Goal: Information Seeking & Learning: Learn about a topic

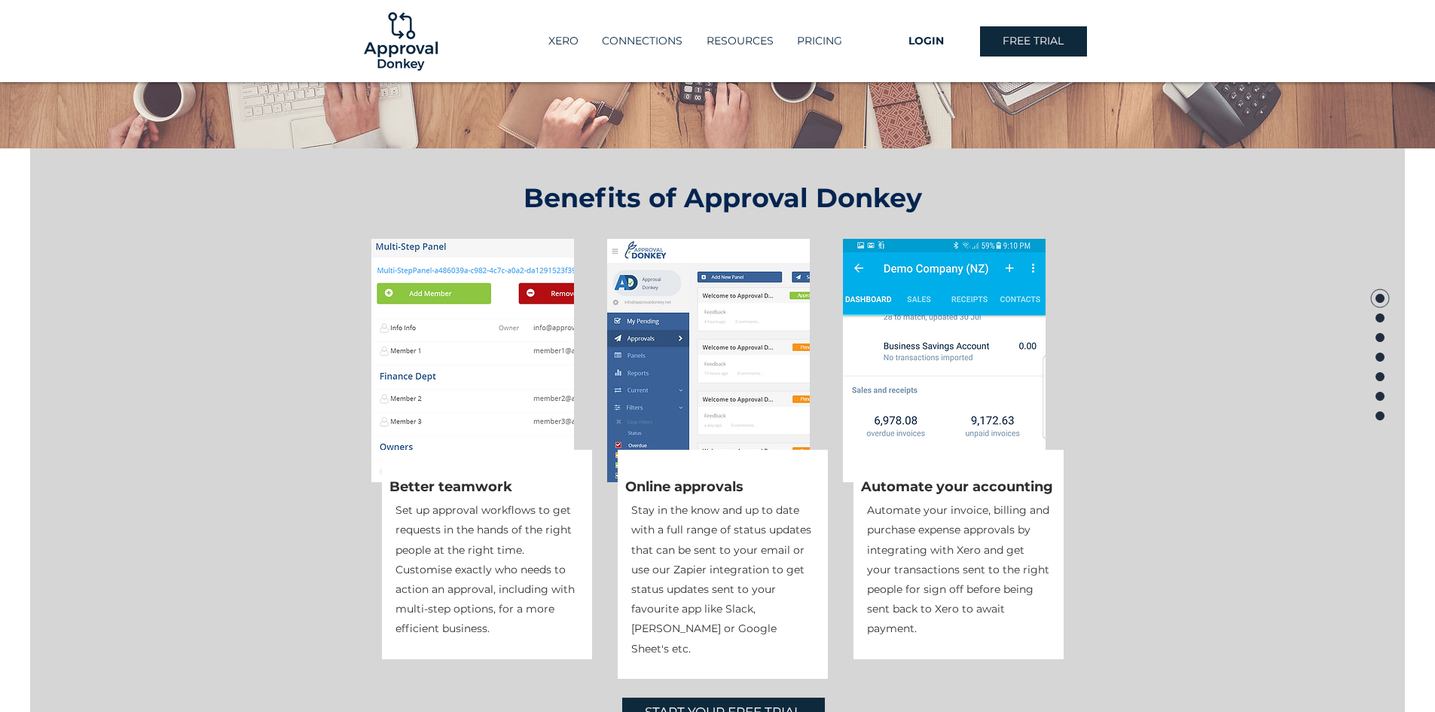
scroll to position [377, 0]
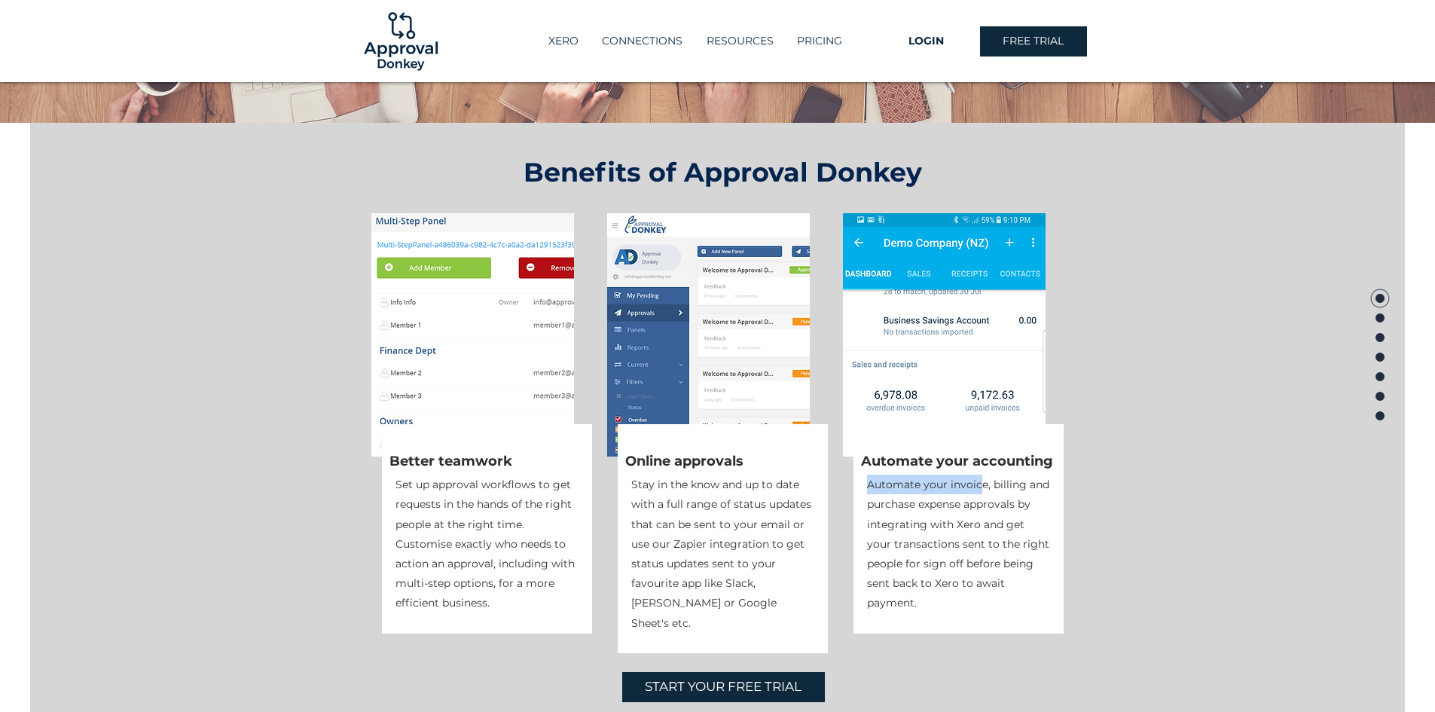
drag, startPoint x: 868, startPoint y: 483, endPoint x: 981, endPoint y: 485, distance: 113.0
click at [981, 485] on span "Automate your invoice, billing and purchase expense approvals by integrating wi…" at bounding box center [958, 544] width 182 height 132
click at [1023, 486] on span "Automate your invoice, billing and purchase expense approvals by integrating wi…" at bounding box center [958, 544] width 182 height 132
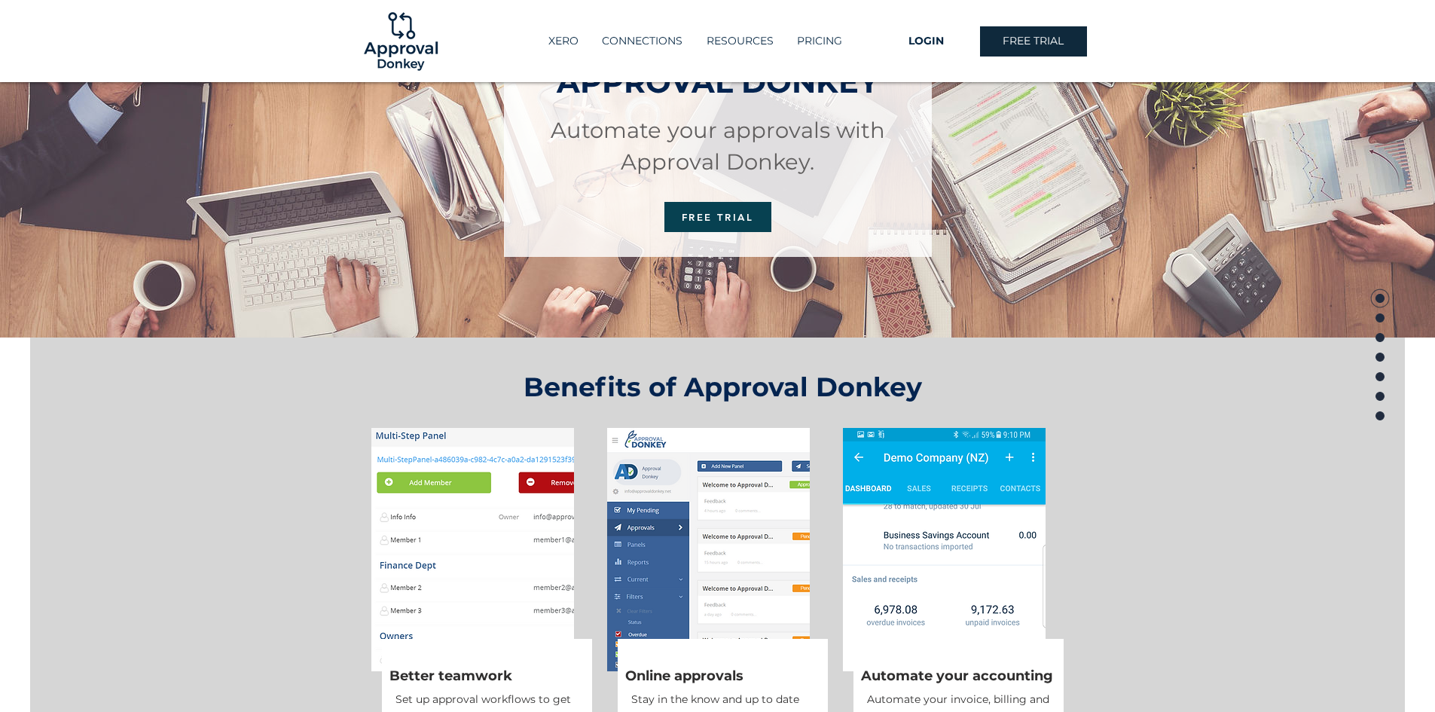
scroll to position [0, 0]
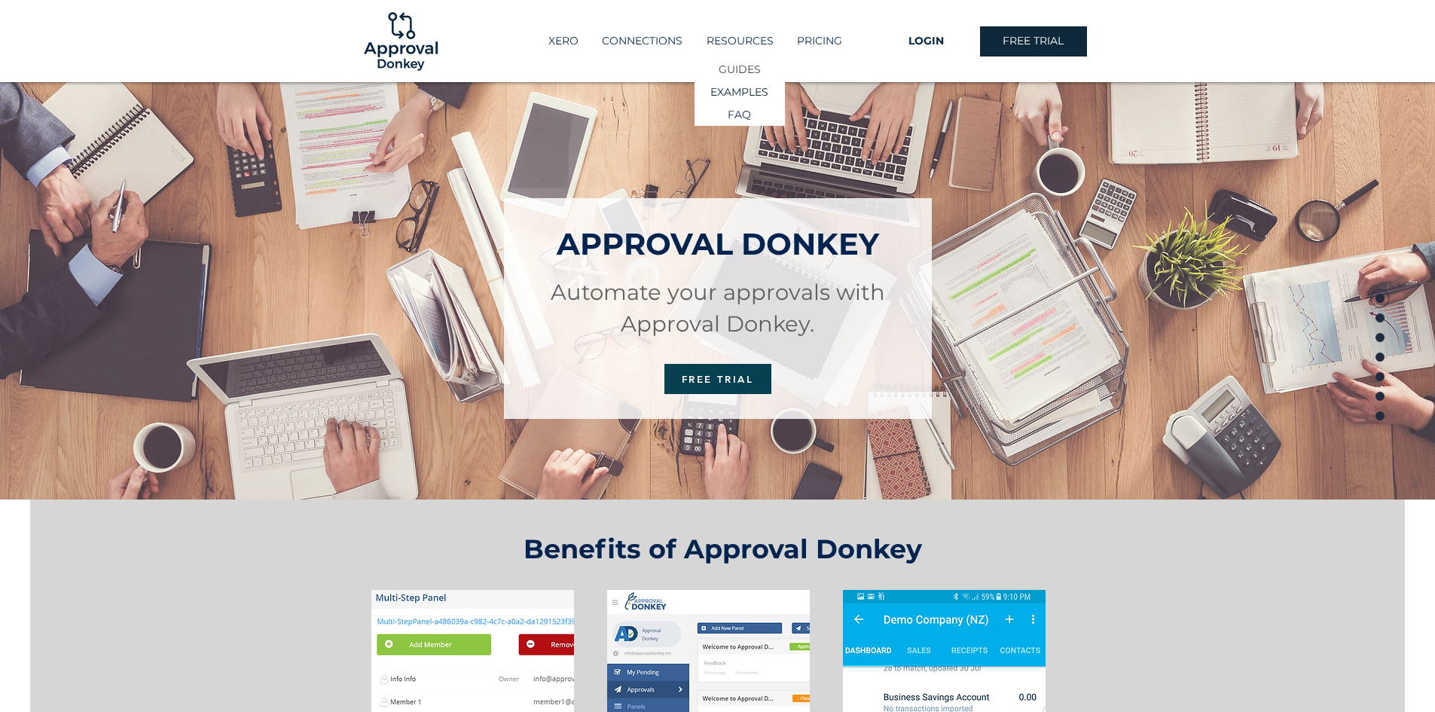
click at [733, 67] on p "GUIDES" at bounding box center [739, 70] width 53 height 22
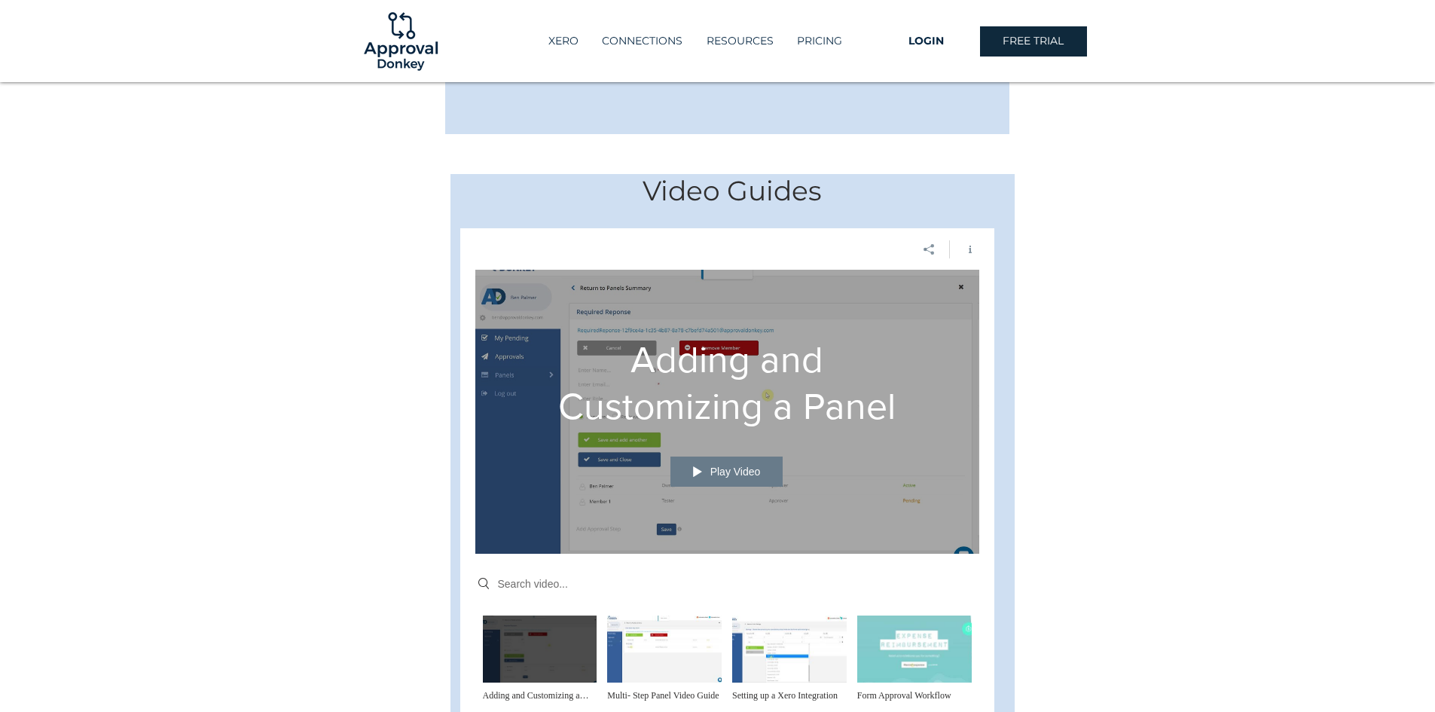
scroll to position [452, 0]
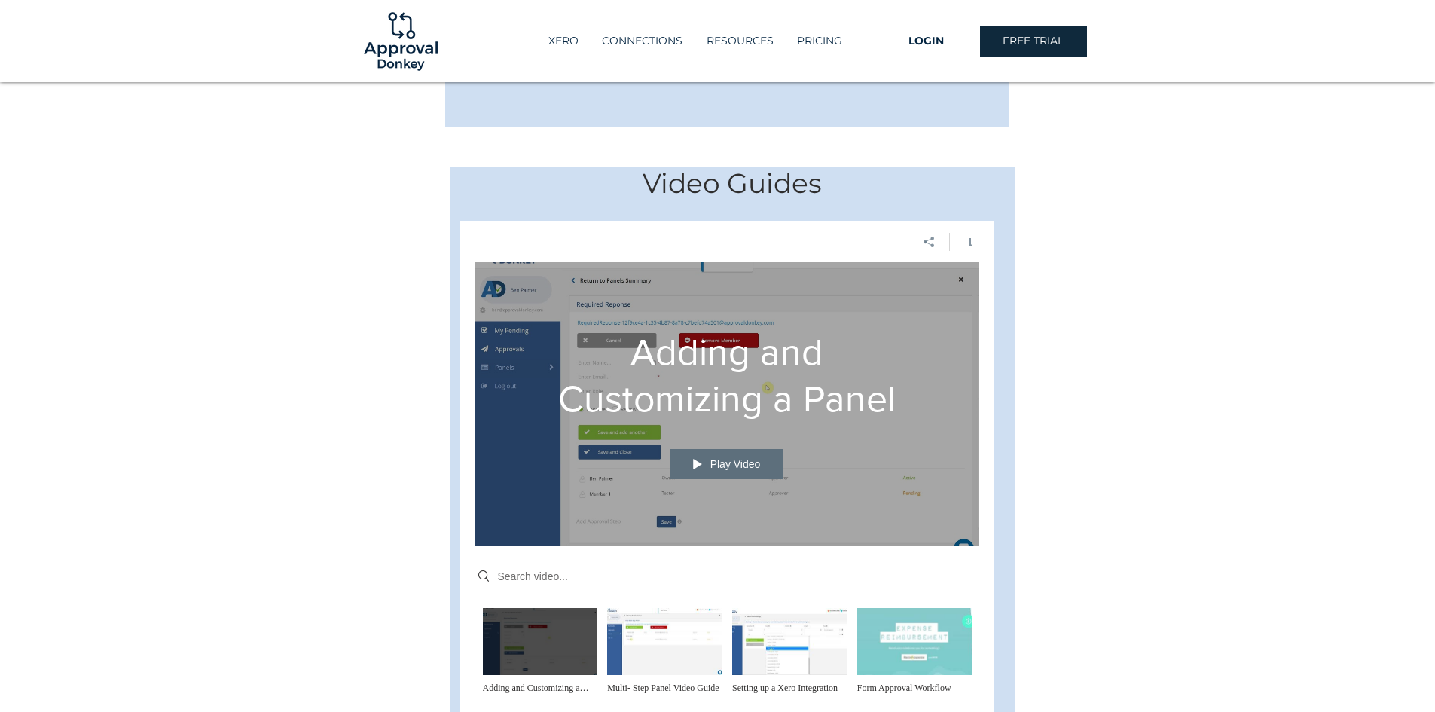
click at [733, 449] on button "Play Video" at bounding box center [726, 464] width 113 height 30
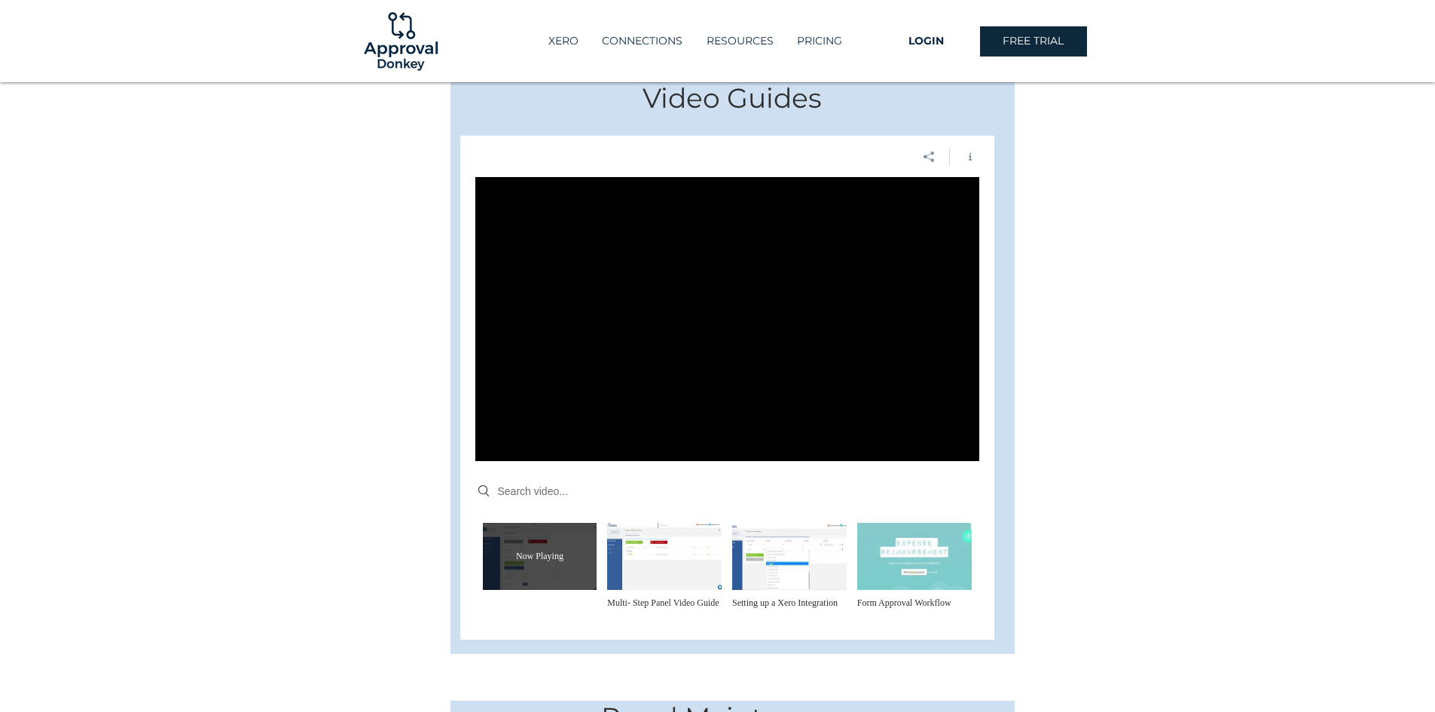
scroll to position [527, 0]
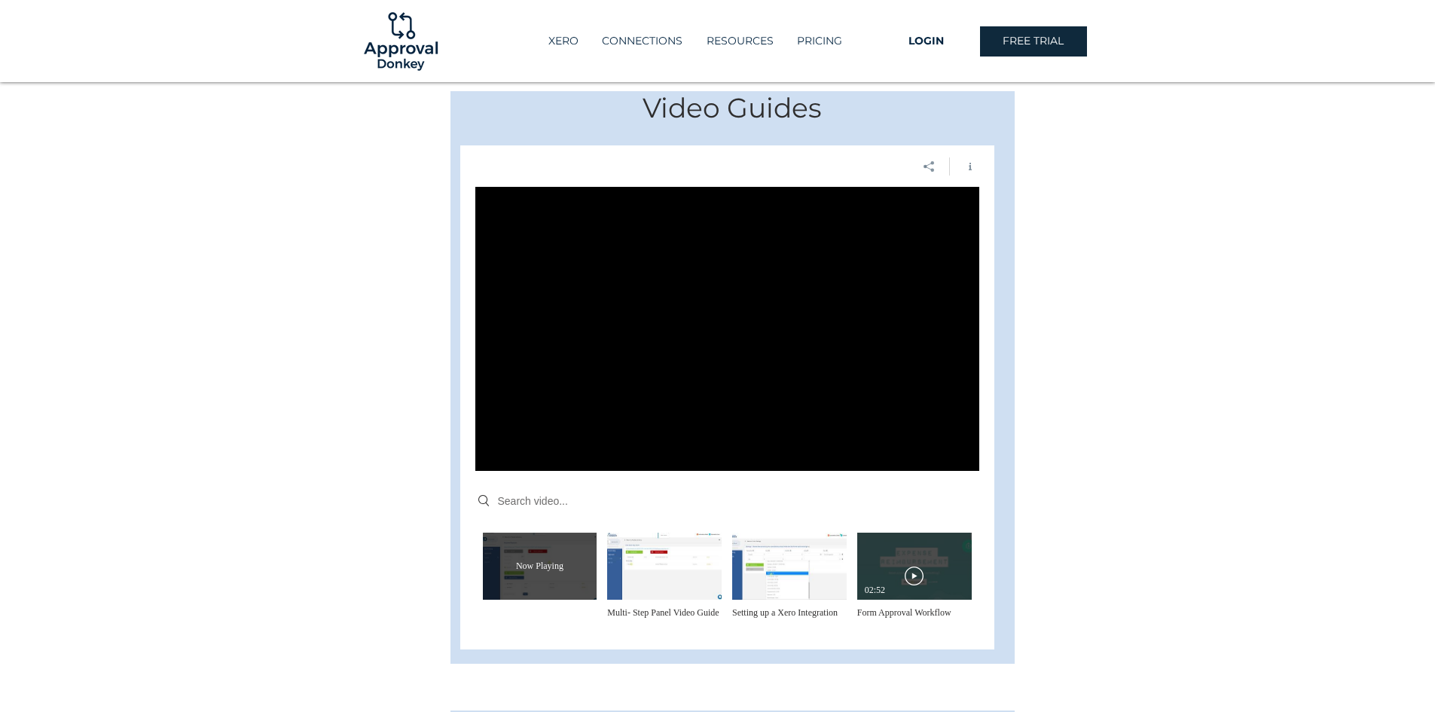
click at [907, 566] on icon "Play Video" at bounding box center [914, 575] width 19 height 19
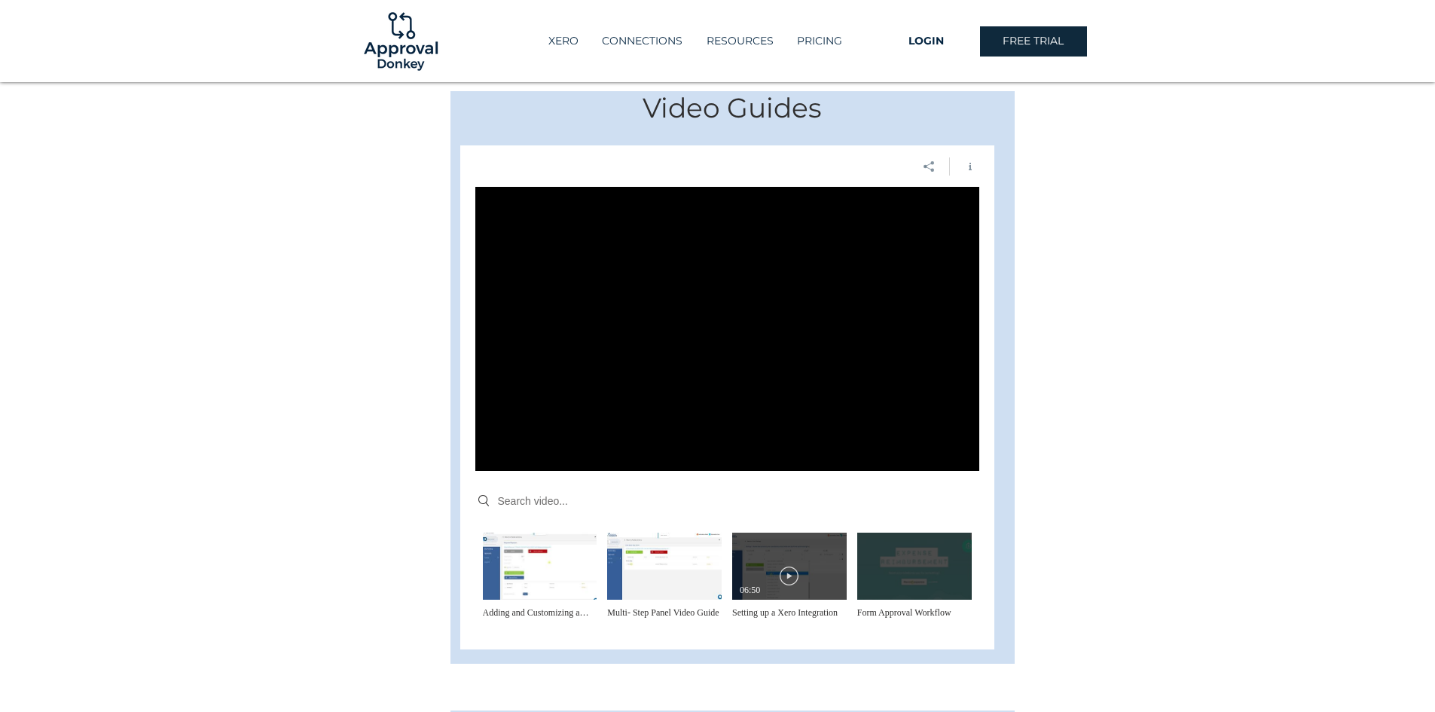
click at [755, 555] on div "Now Playing 06:50" at bounding box center [789, 566] width 99 height 60
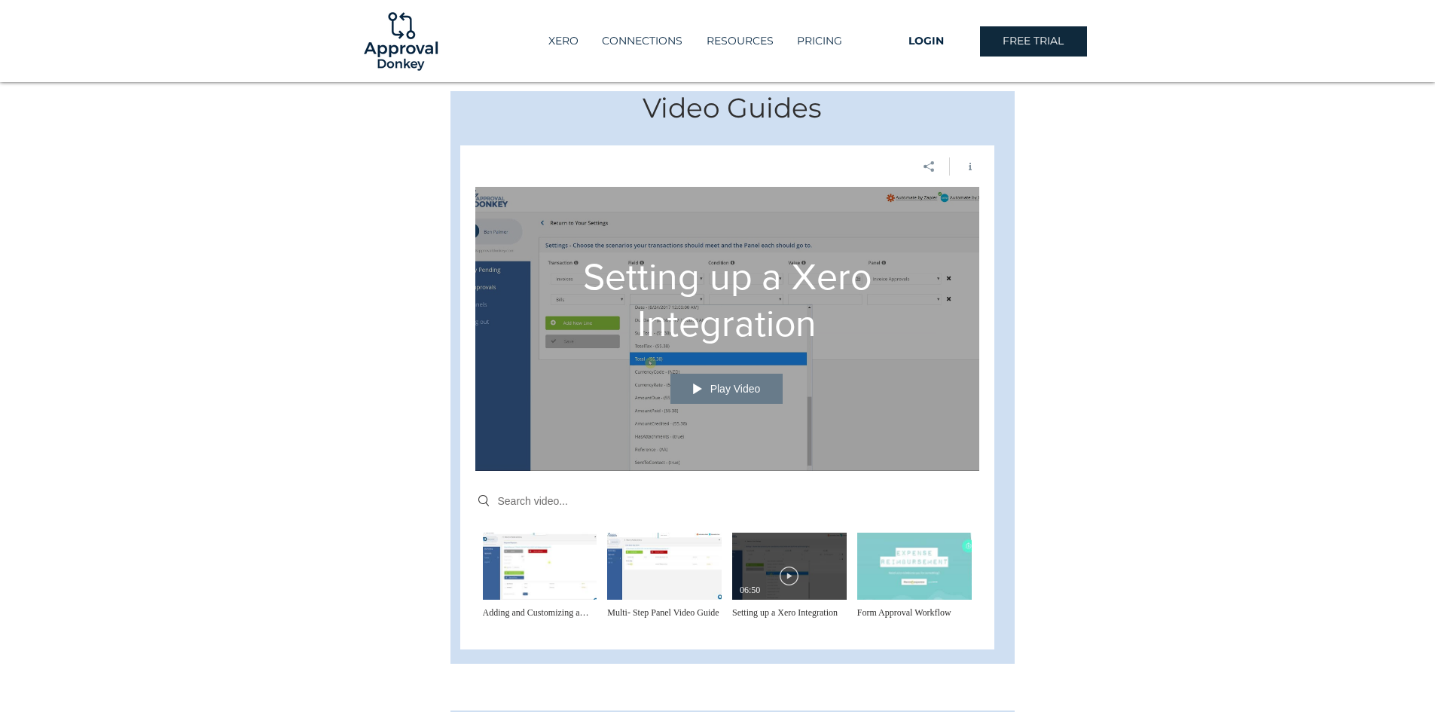
scroll to position [655, 0]
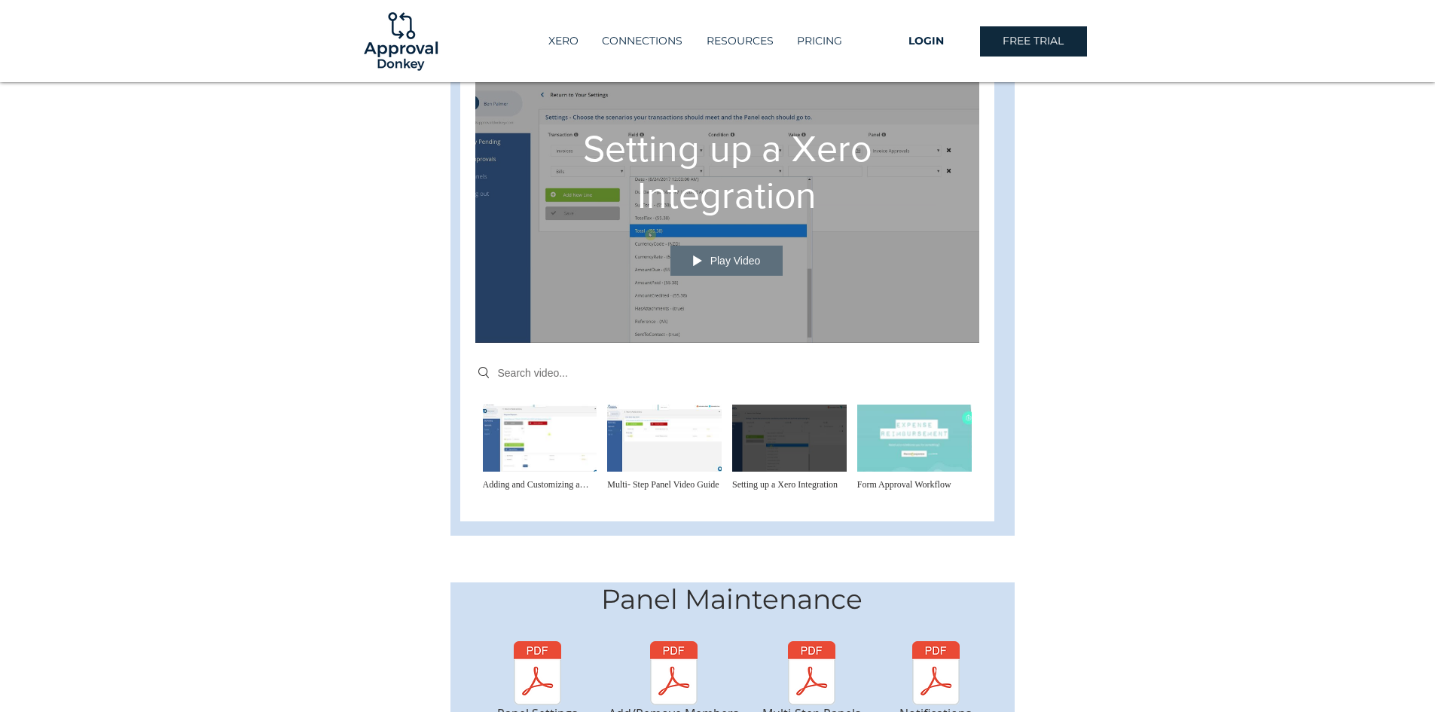
click at [700, 255] on span at bounding box center [697, 260] width 9 height 11
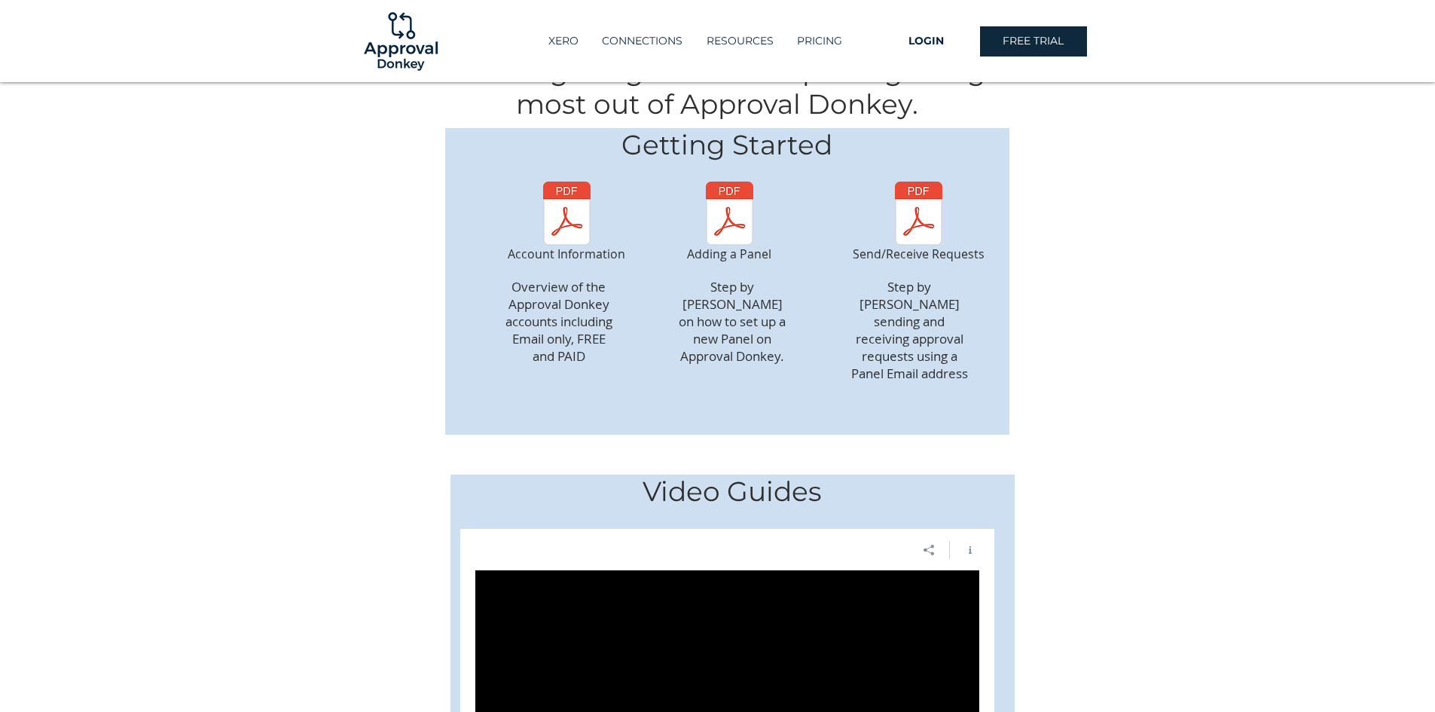
scroll to position [75, 0]
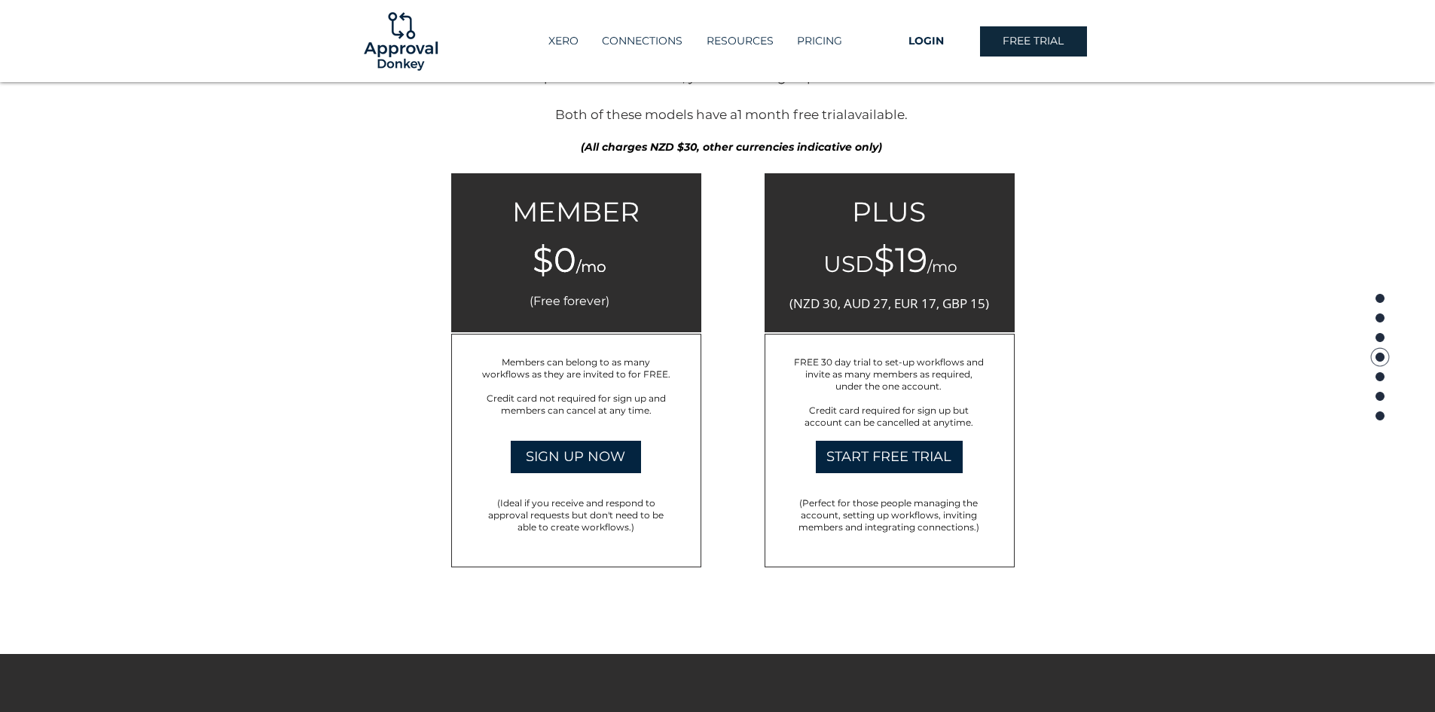
scroll to position [2335, 0]
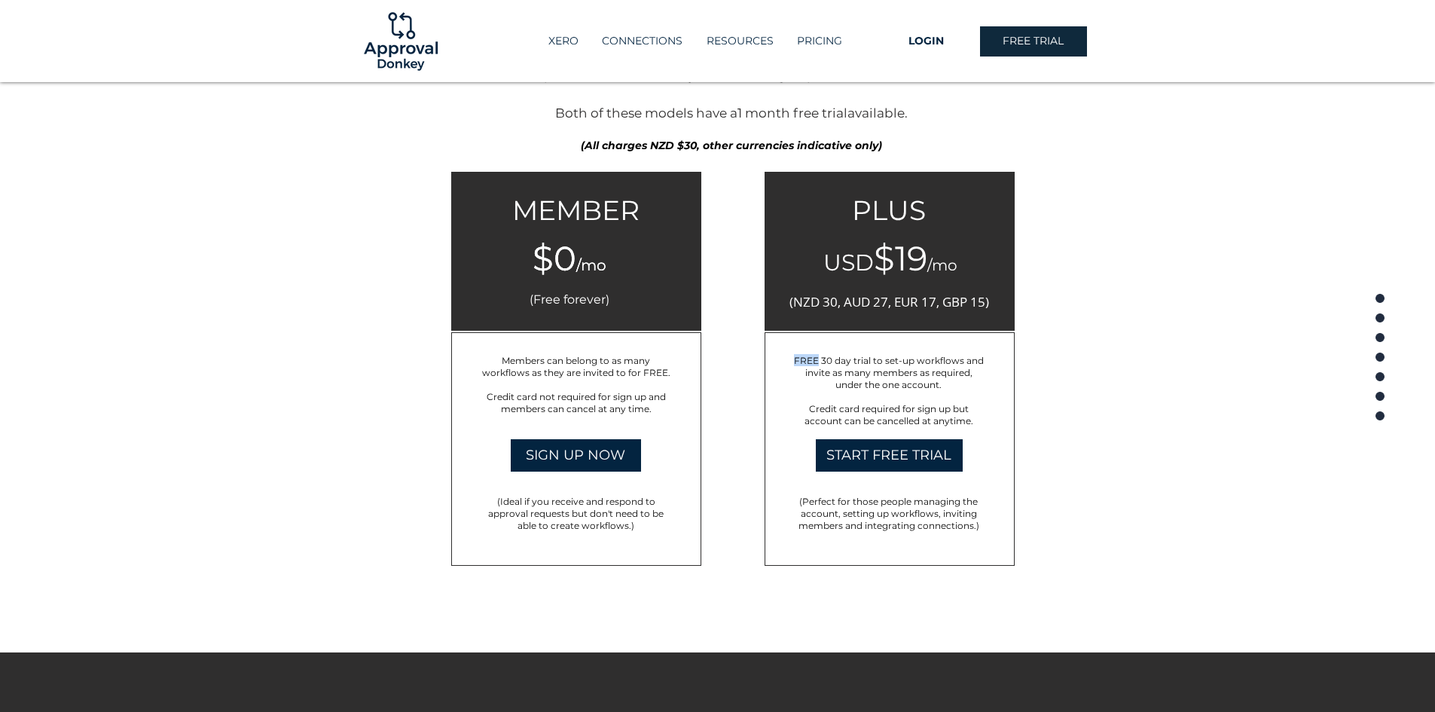
drag, startPoint x: 820, startPoint y: 356, endPoint x: 1002, endPoint y: 375, distance: 182.5
click at [1002, 375] on div "FREE 30 day trial to set-up workflows and invite as many members as required, u…" at bounding box center [889, 448] width 250 height 233
click at [944, 378] on p "FREE 30 day trial to set-up workflows and invite as many members as required, u…" at bounding box center [889, 372] width 194 height 36
drag, startPoint x: 816, startPoint y: 371, endPoint x: 936, endPoint y: 374, distance: 119.8
click at [936, 374] on span "FREE 30 day trial to set-up workflows and invite as many members as required, u…" at bounding box center [889, 372] width 190 height 35
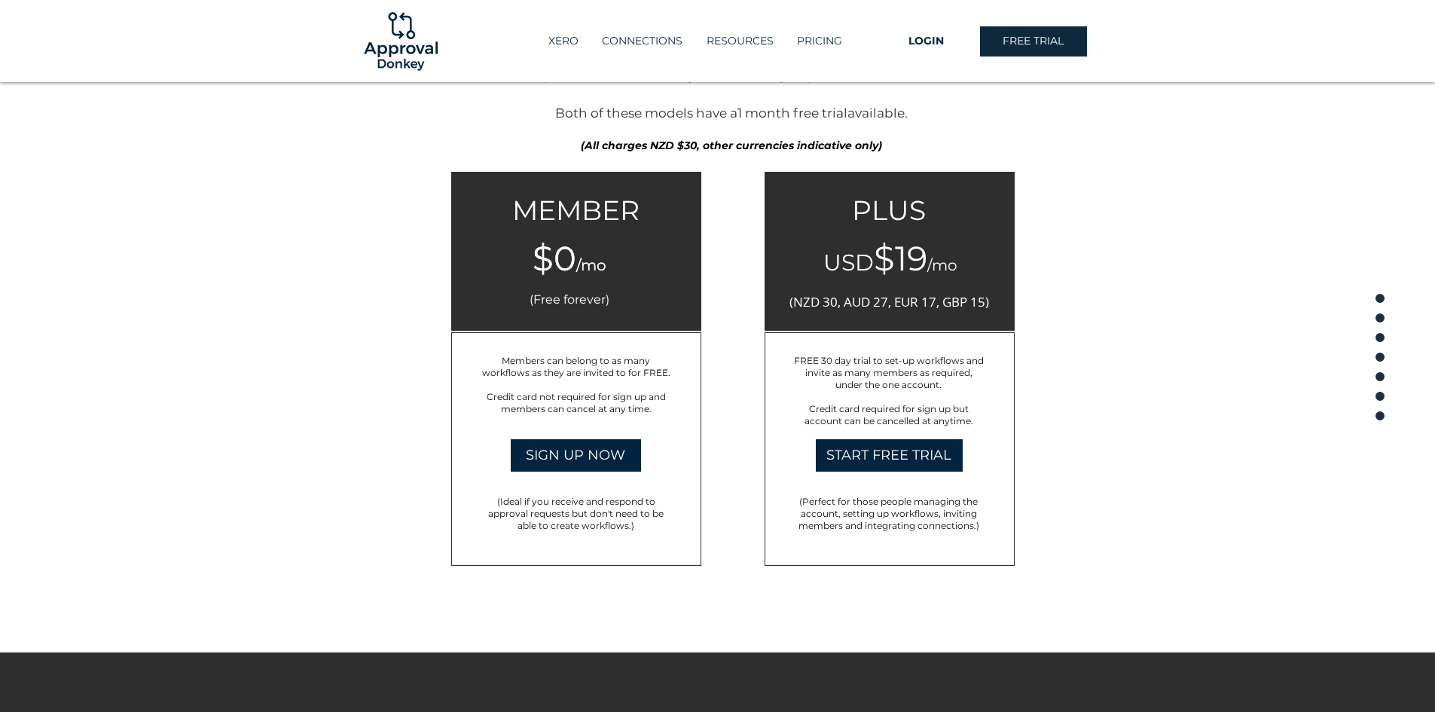
click at [950, 386] on p "FREE 30 day trial to set-up workflows and invite as many members as required, u…" at bounding box center [889, 372] width 194 height 36
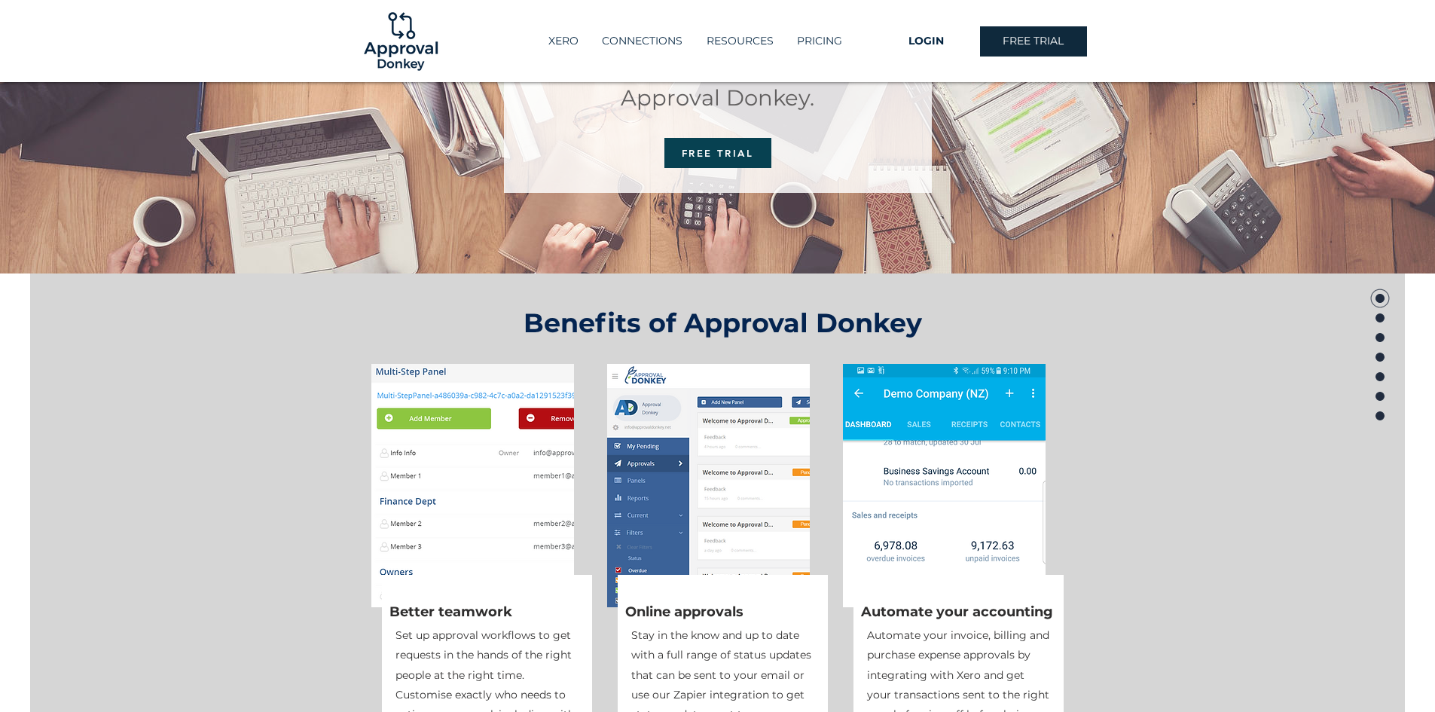
scroll to position [0, 0]
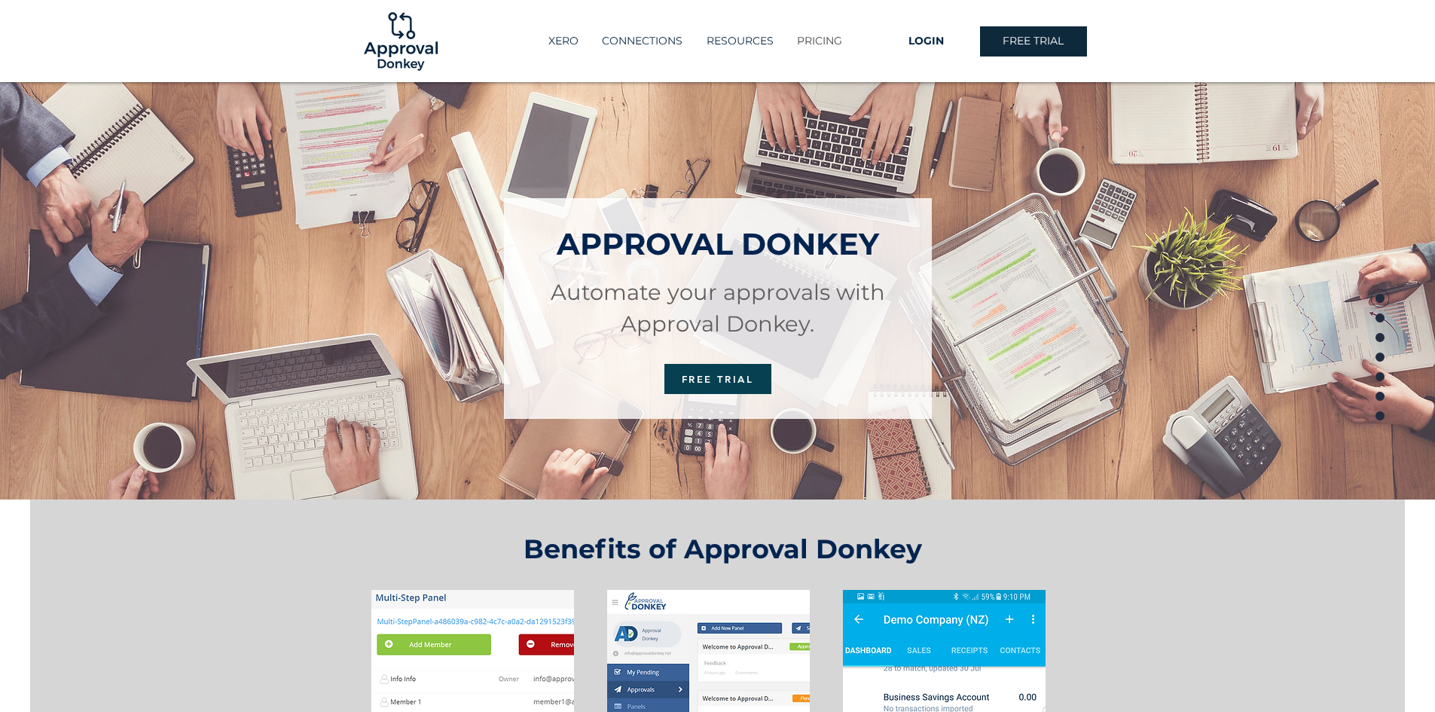
click at [837, 37] on p "PRICING" at bounding box center [819, 41] width 60 height 25
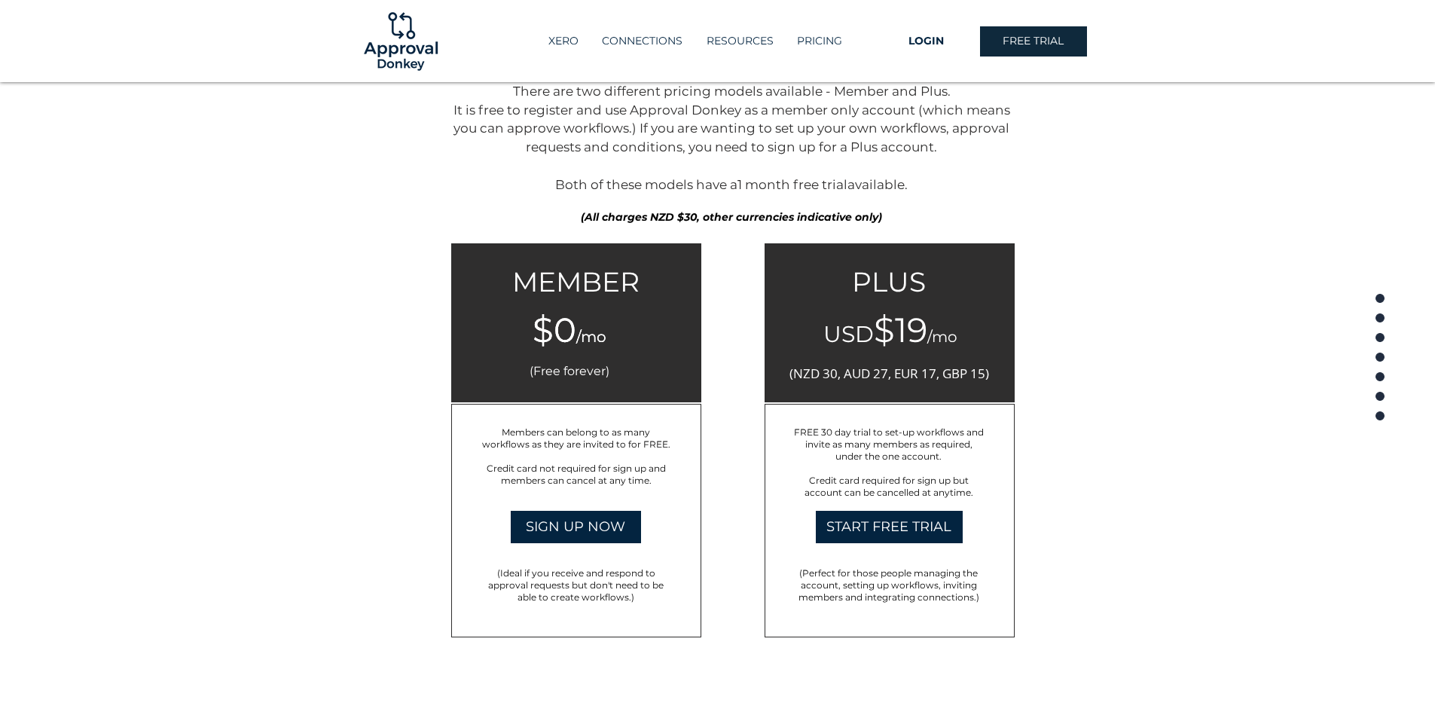
scroll to position [2352, 0]
